Goal: Task Accomplishment & Management: Use online tool/utility

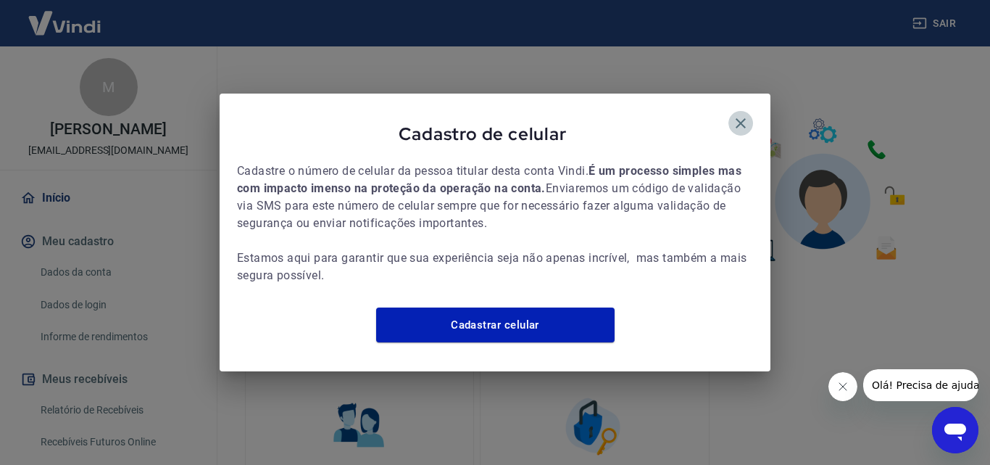
drag, startPoint x: 740, startPoint y: 117, endPoint x: 750, endPoint y: 125, distance: 12.9
click at [742, 119] on icon "button" at bounding box center [740, 123] width 17 height 17
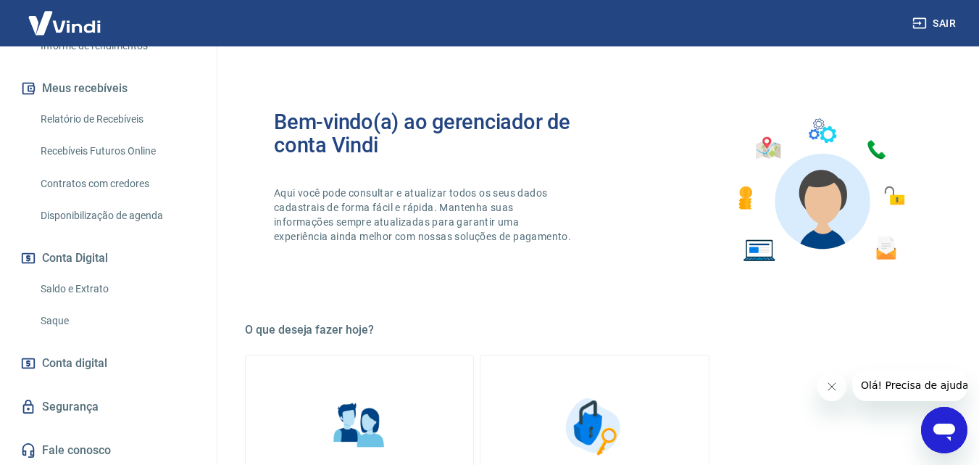
scroll to position [292, 0]
click at [70, 323] on link "Saque" at bounding box center [117, 320] width 165 height 30
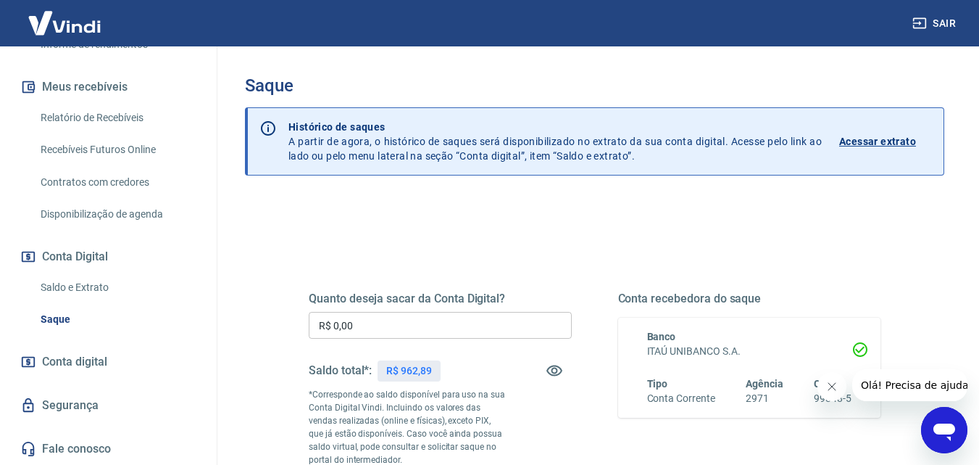
click at [554, 336] on input "R$ 0,00" at bounding box center [440, 325] width 263 height 27
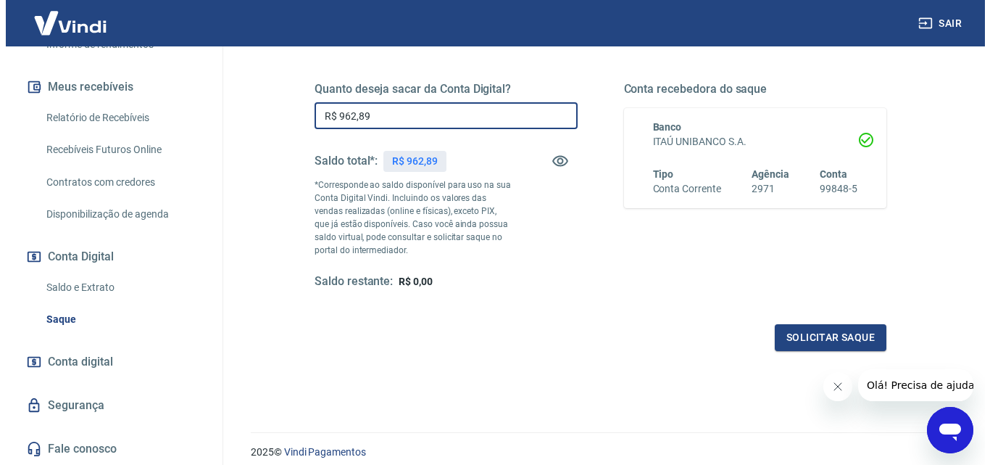
scroll to position [218, 0]
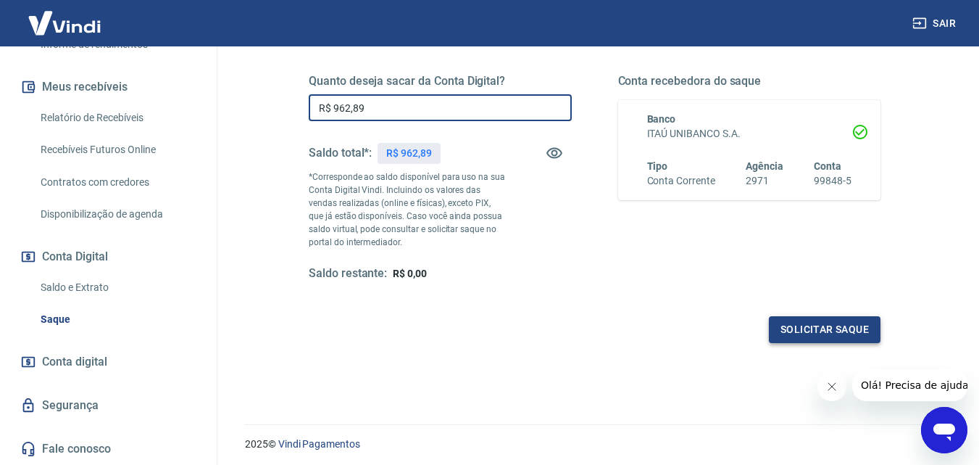
type input "R$ 962,89"
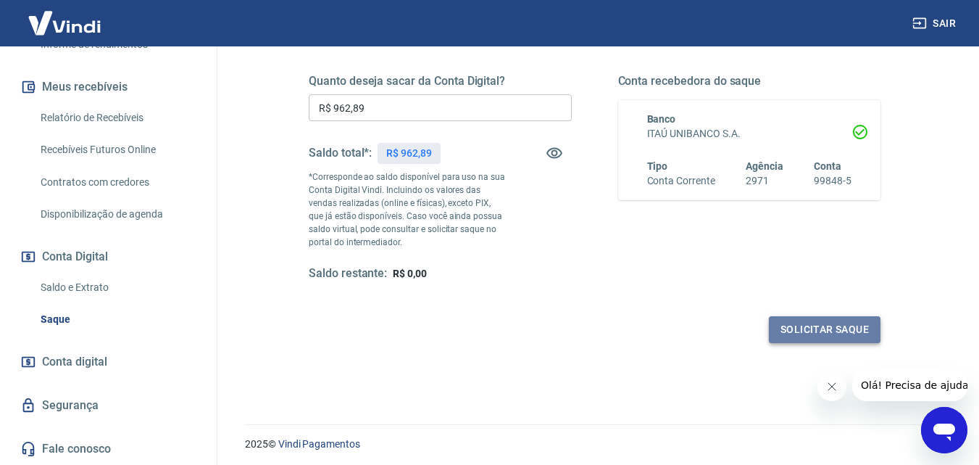
click at [825, 323] on button "Solicitar saque" at bounding box center [825, 329] width 112 height 27
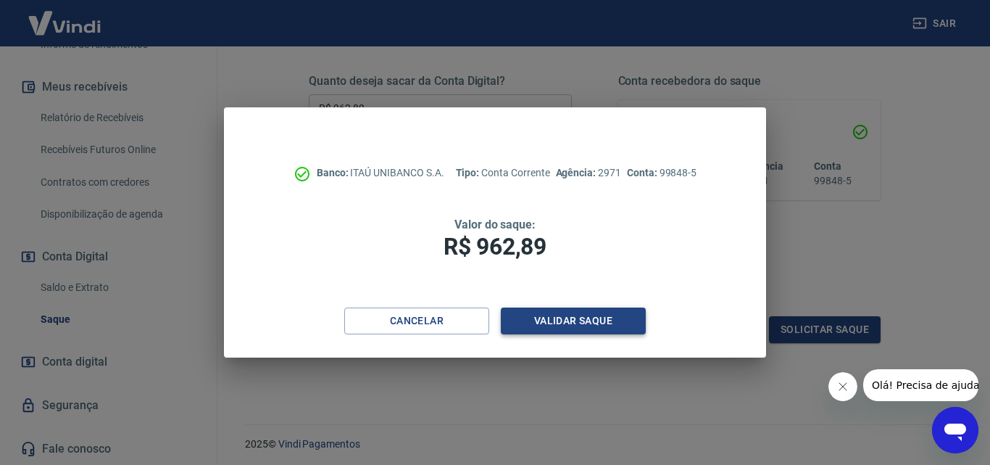
click at [612, 328] on button "Validar saque" at bounding box center [573, 320] width 145 height 27
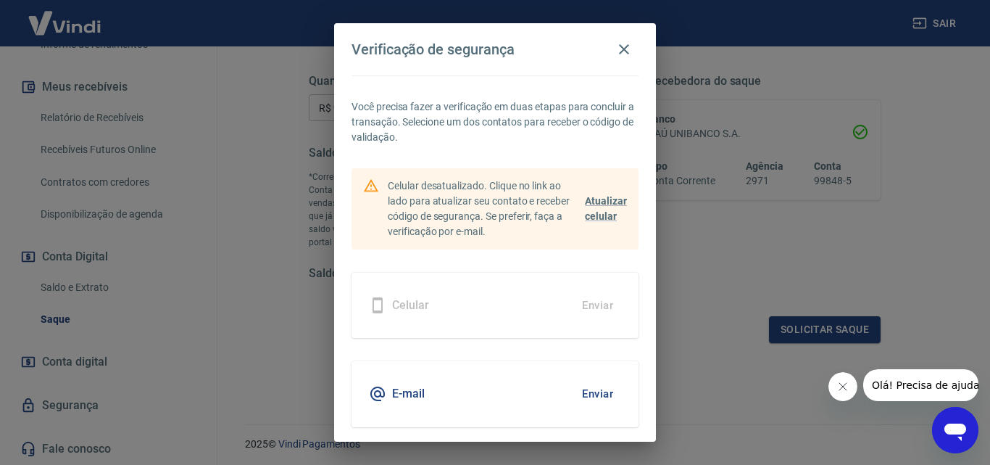
click at [584, 386] on button "Enviar" at bounding box center [597, 393] width 47 height 30
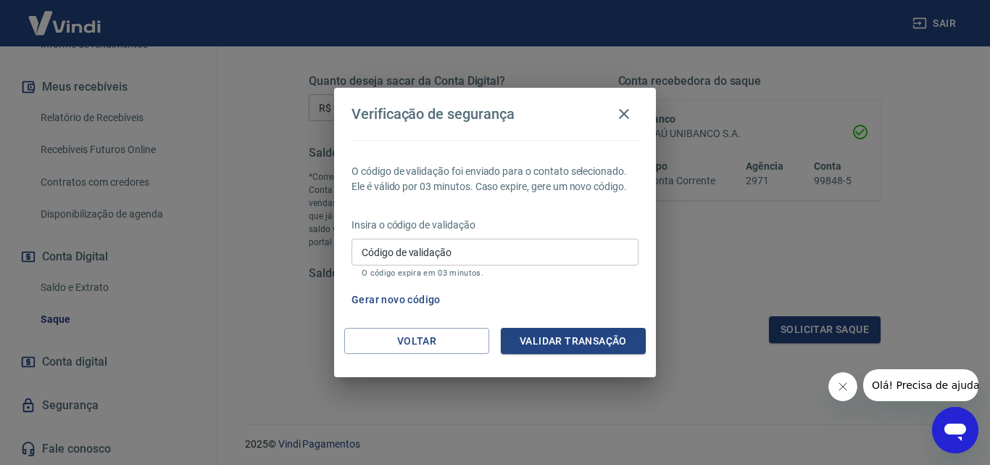
click at [416, 259] on input "Código de validação" at bounding box center [495, 252] width 287 height 27
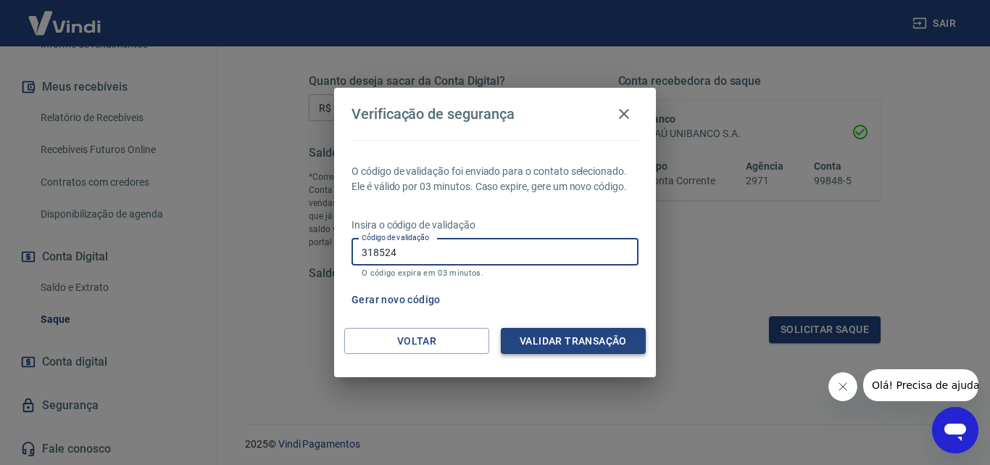
type input "318524"
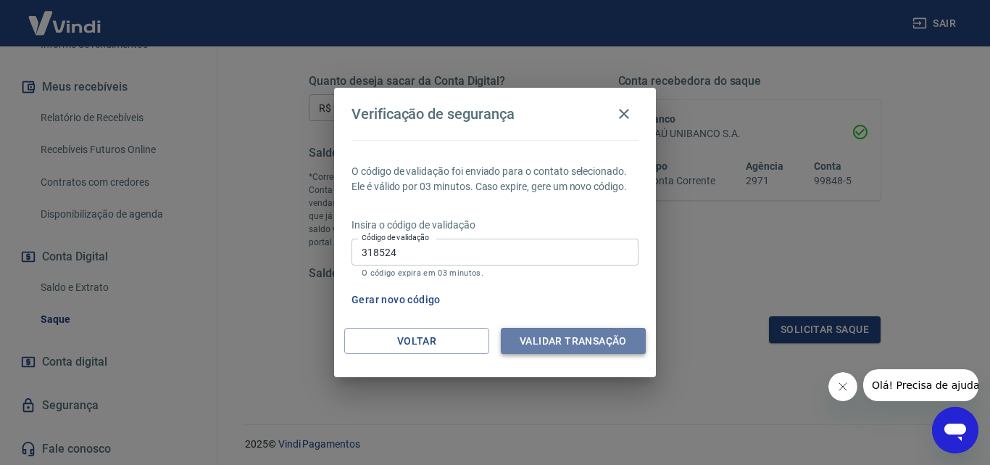
click at [522, 332] on button "Validar transação" at bounding box center [573, 341] width 145 height 27
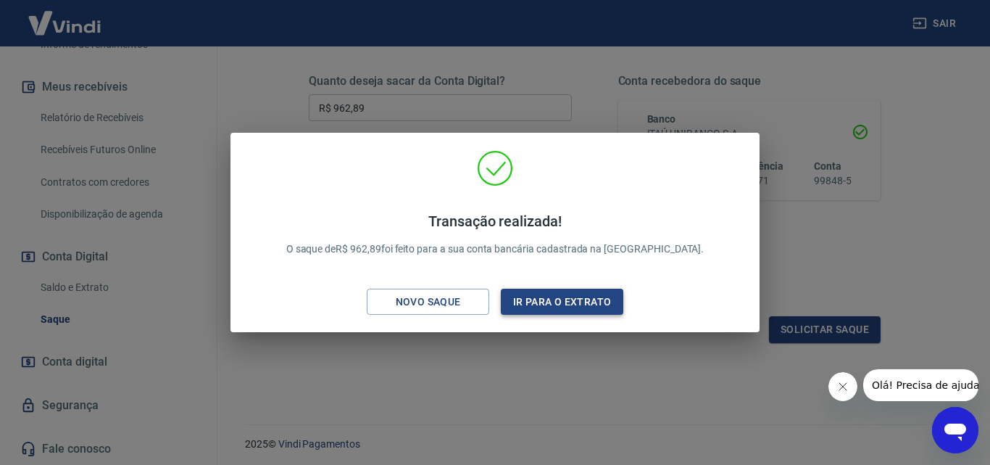
click at [587, 304] on button "Ir para o extrato" at bounding box center [562, 302] width 123 height 27
